Goal: Task Accomplishment & Management: Manage account settings

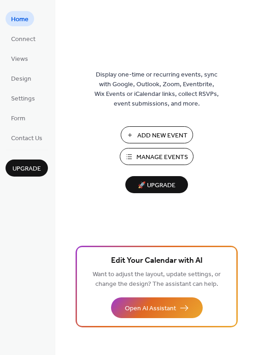
click at [167, 160] on span "Manage Events" at bounding box center [162, 158] width 52 height 10
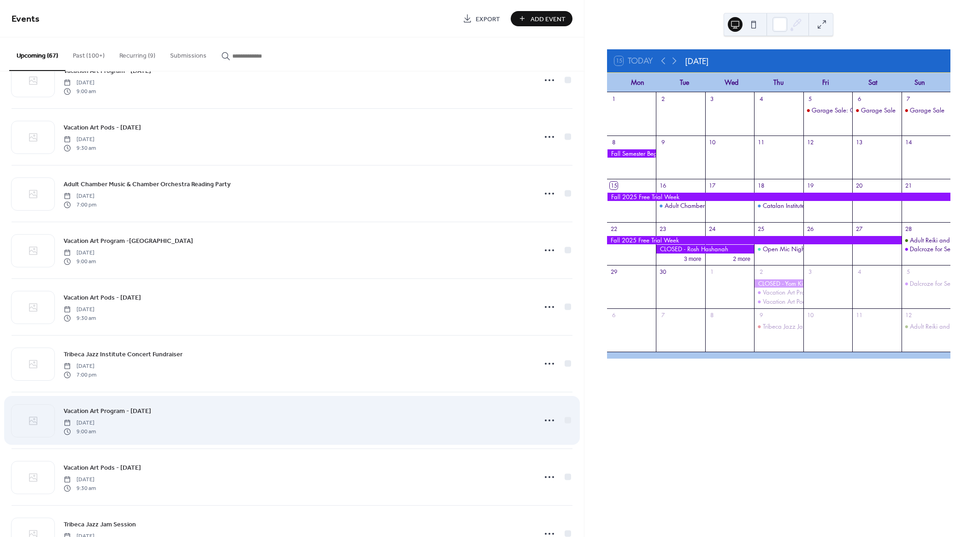
scroll to position [860, 0]
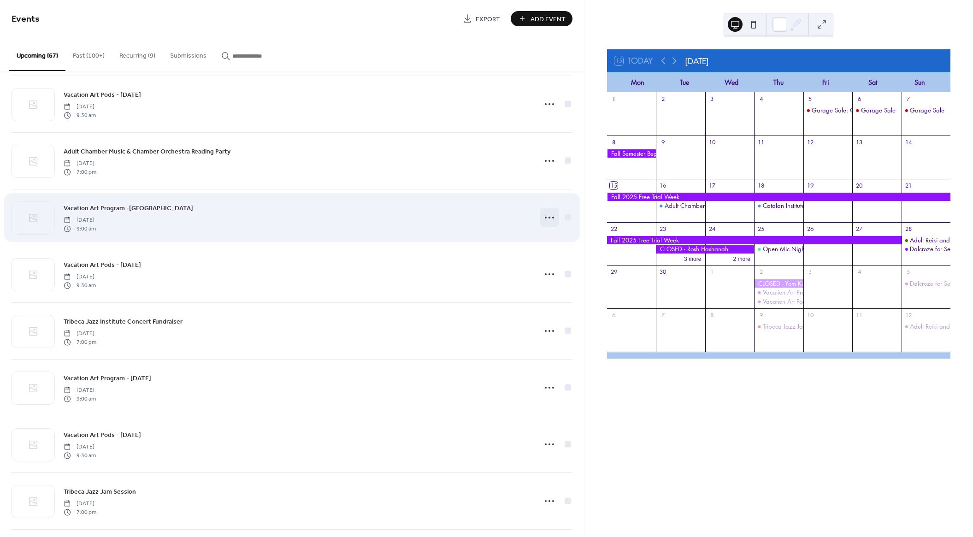
click at [545, 219] on icon at bounding box center [549, 217] width 15 height 15
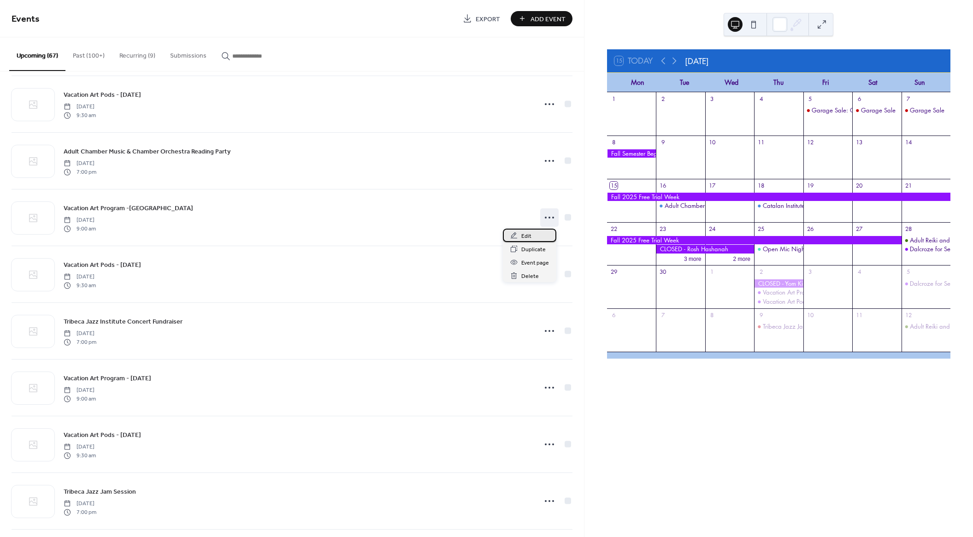
click at [529, 235] on span "Edit" at bounding box center [526, 236] width 10 height 10
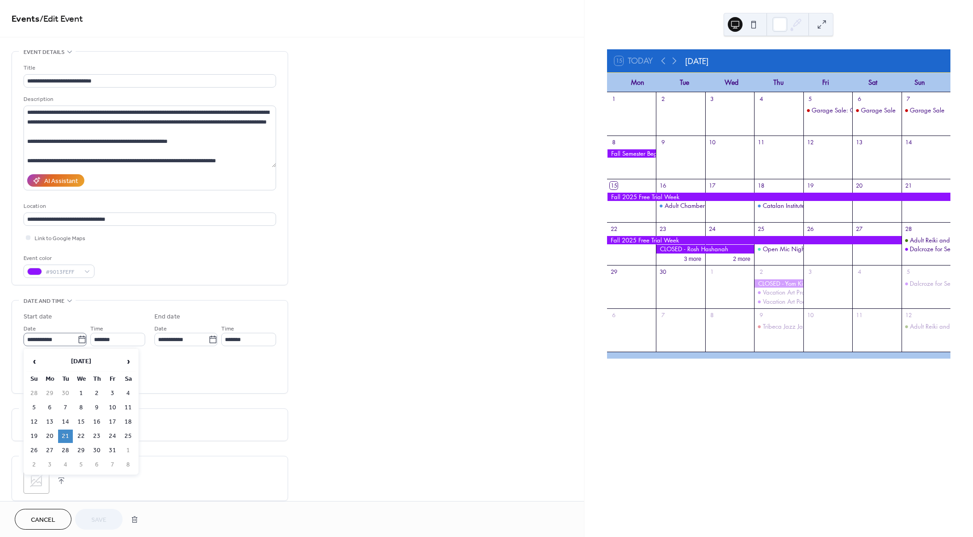
click at [79, 341] on icon at bounding box center [81, 339] width 9 height 9
click at [77, 341] on input "**********" at bounding box center [51, 339] width 54 height 13
click at [50, 438] on td "20" at bounding box center [49, 436] width 15 height 13
type input "**********"
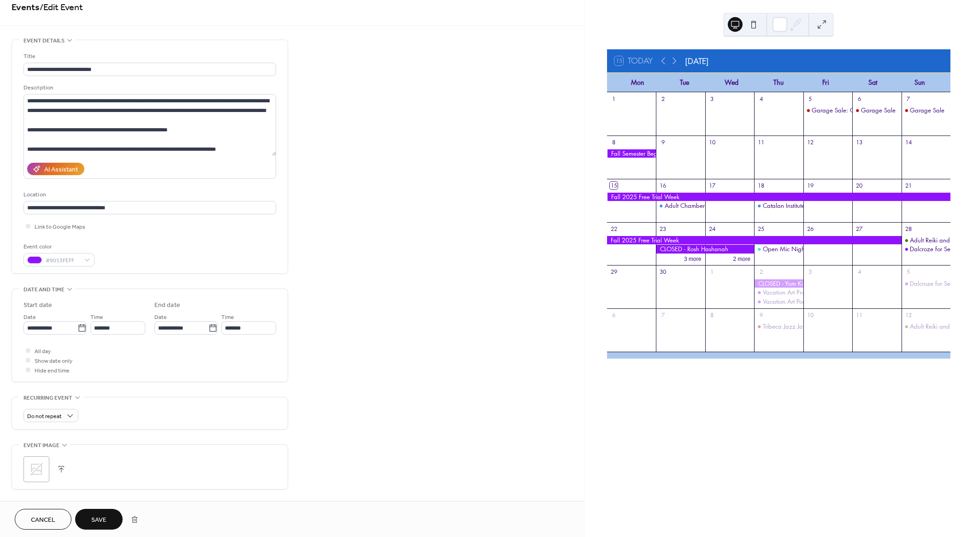
scroll to position [17, 0]
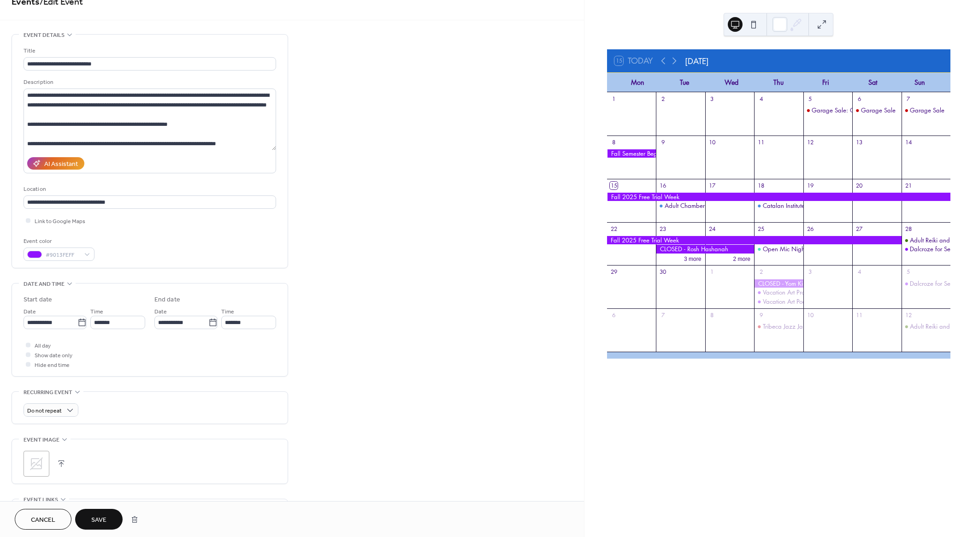
click at [101, 525] on span "Save" at bounding box center [98, 520] width 15 height 10
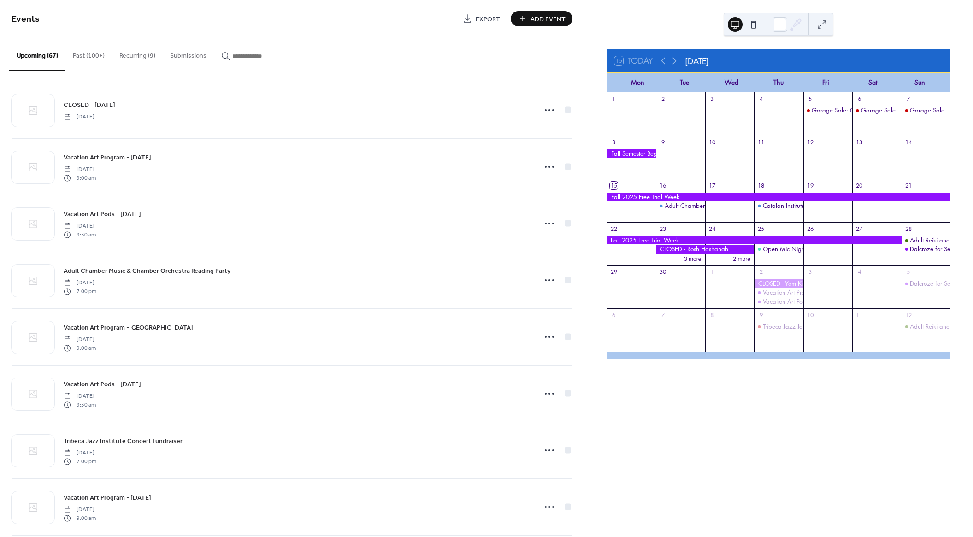
scroll to position [745, 0]
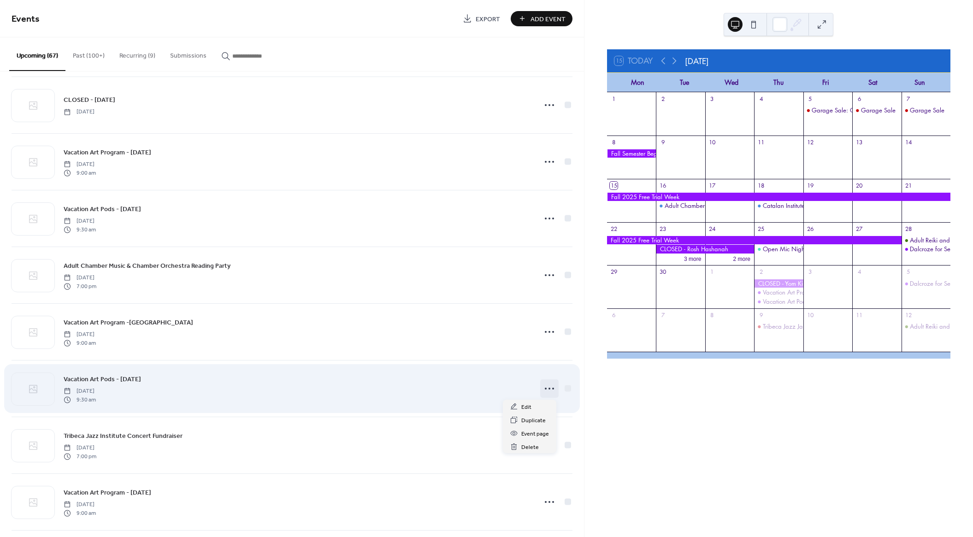
click at [545, 387] on icon at bounding box center [549, 388] width 15 height 15
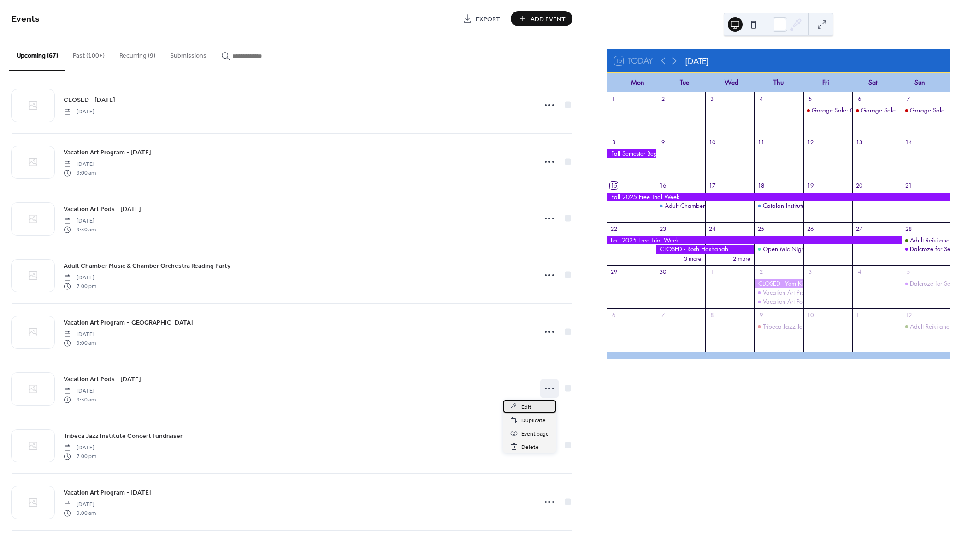
click at [540, 409] on div "Edit" at bounding box center [529, 406] width 53 height 13
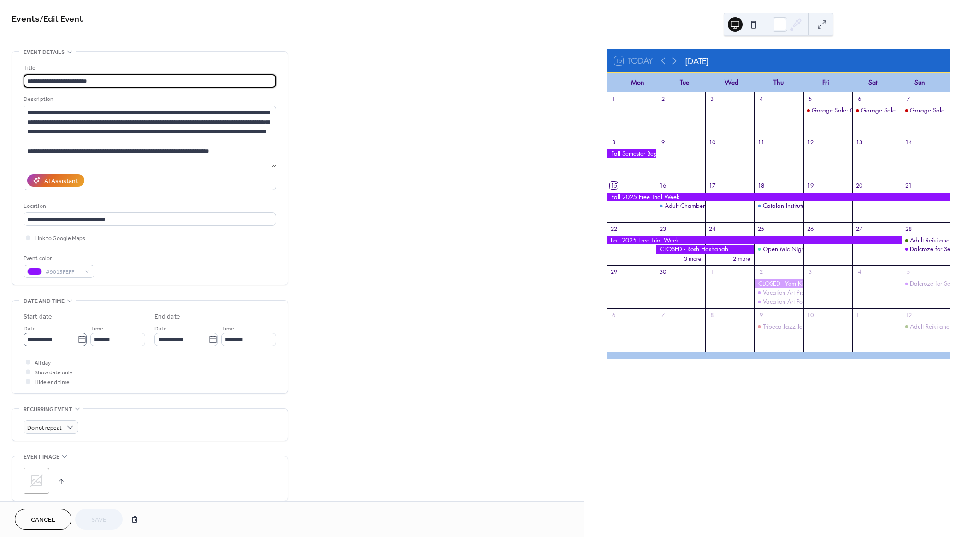
click at [80, 336] on icon at bounding box center [81, 339] width 7 height 7
click at [77, 336] on input "**********" at bounding box center [51, 339] width 54 height 13
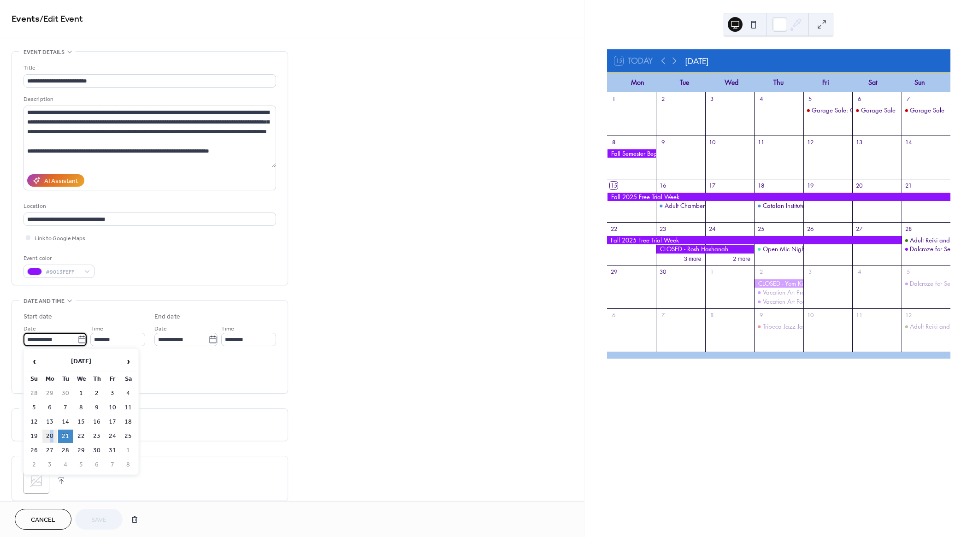
click at [52, 436] on td "20" at bounding box center [49, 436] width 15 height 13
type input "**********"
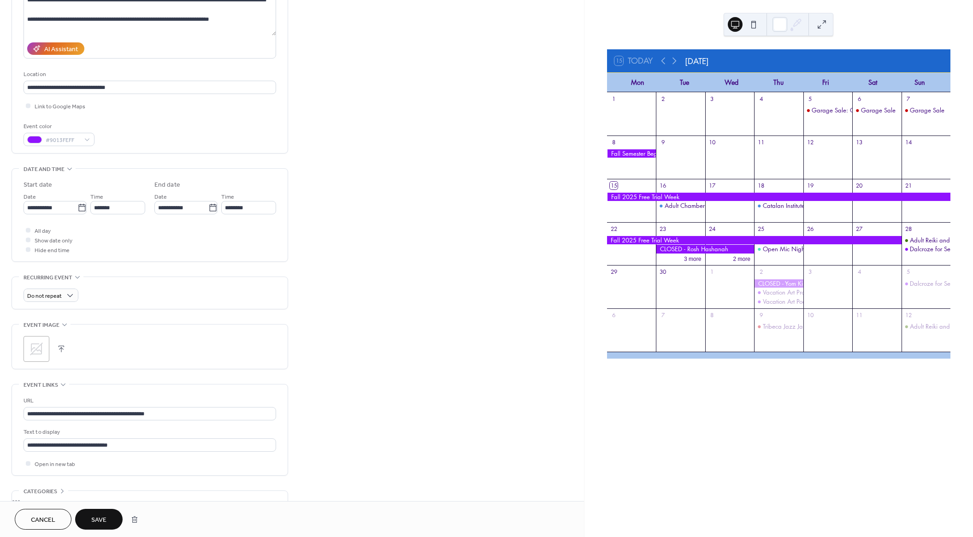
scroll to position [138, 0]
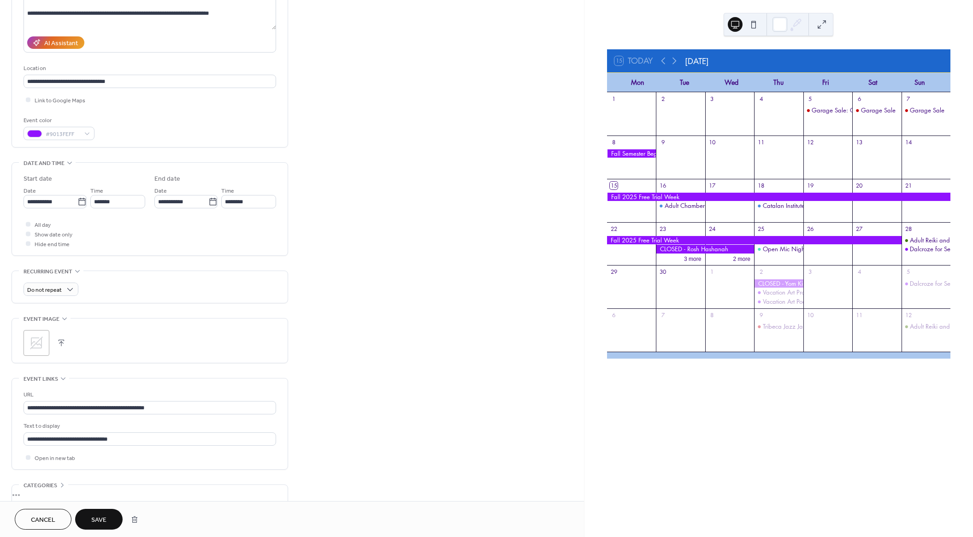
click at [101, 524] on span "Save" at bounding box center [98, 520] width 15 height 10
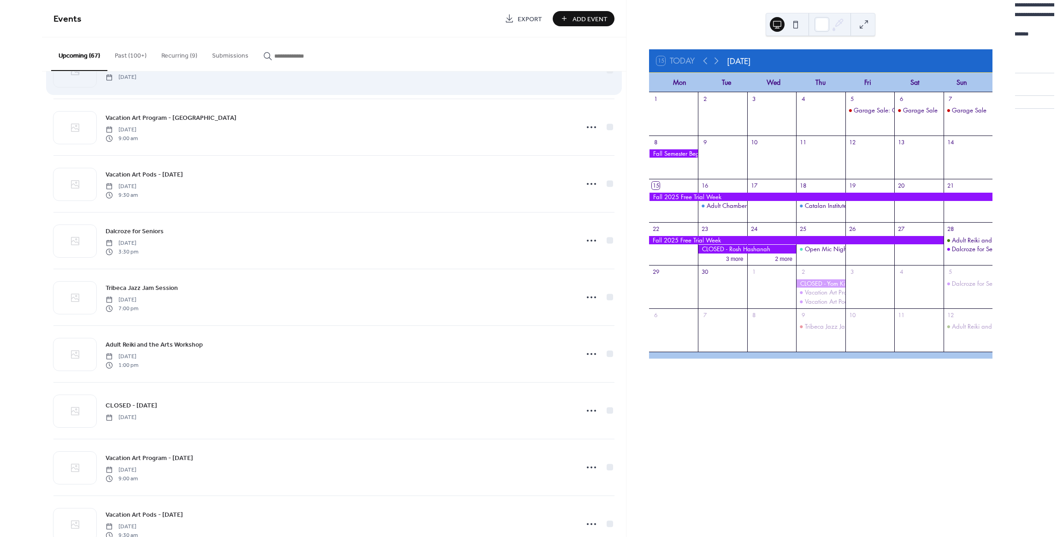
scroll to position [442, 0]
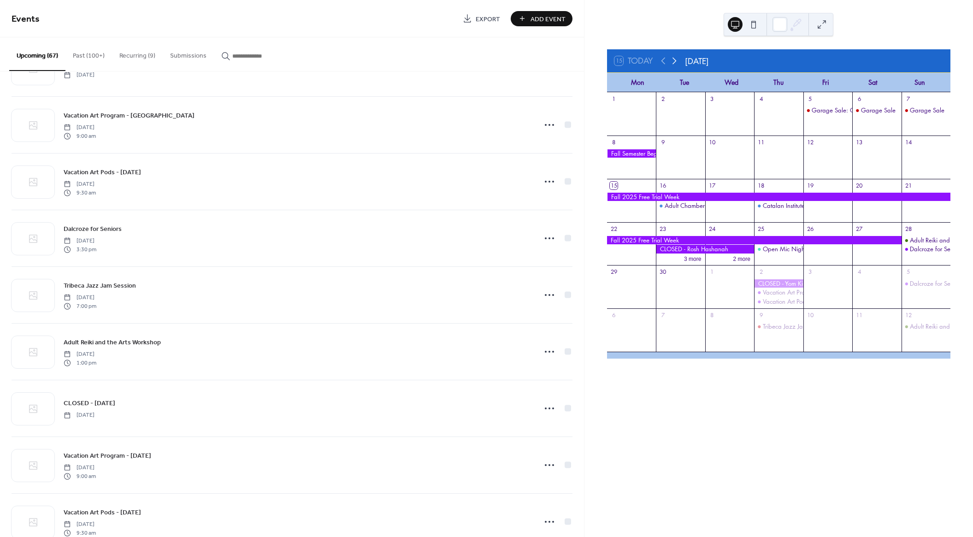
click at [673, 60] on icon at bounding box center [674, 60] width 11 height 11
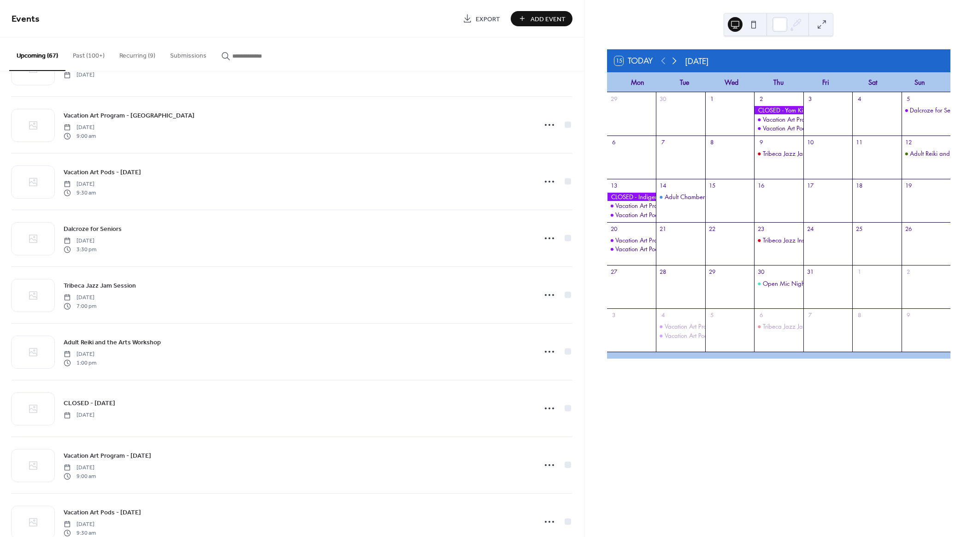
click at [673, 60] on icon at bounding box center [674, 60] width 11 height 11
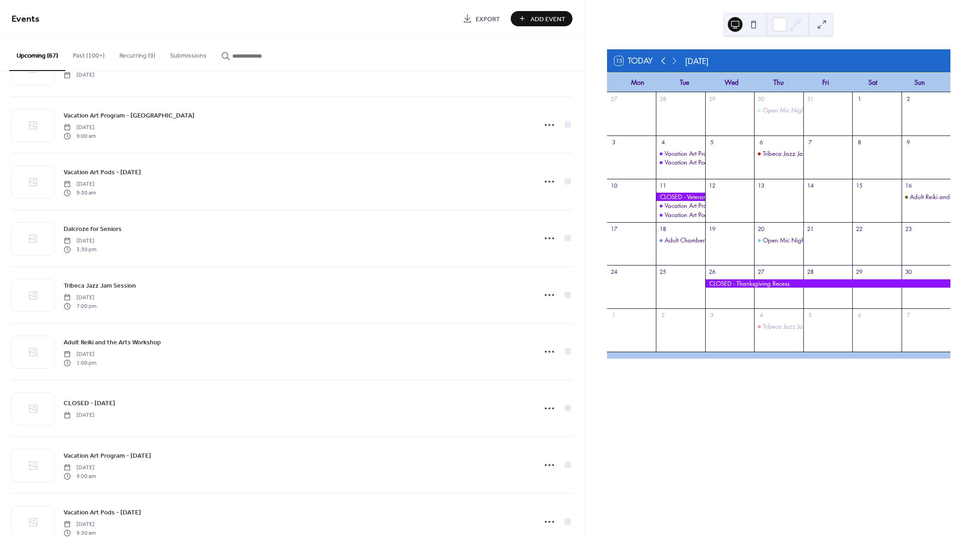
click at [665, 62] on icon at bounding box center [663, 60] width 11 height 11
